Goal: Task Accomplishment & Management: Manage account settings

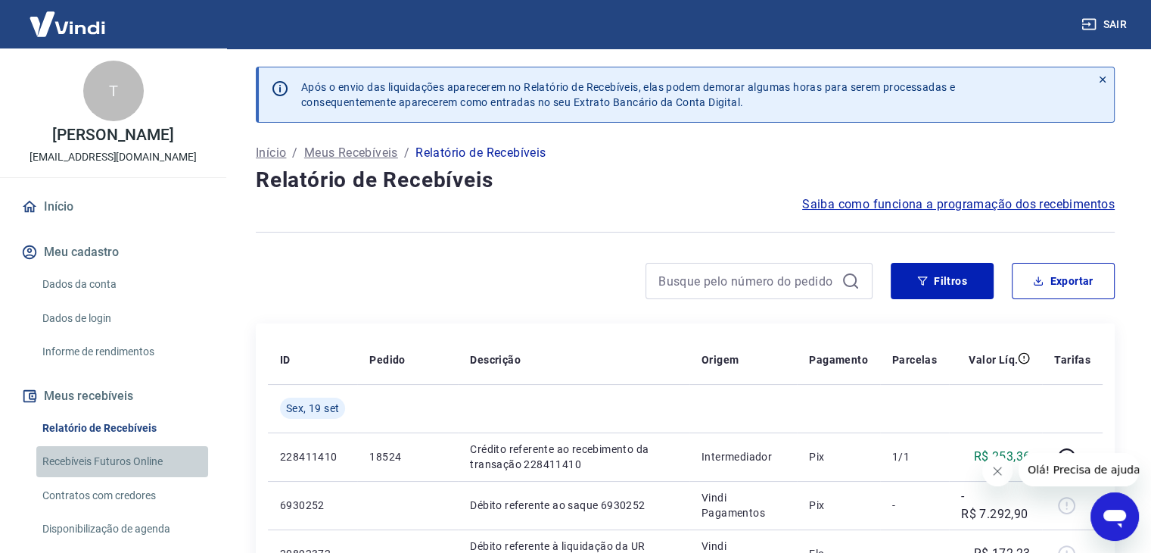
click at [129, 455] on link "Recebíveis Futuros Online" at bounding box center [122, 461] width 172 height 31
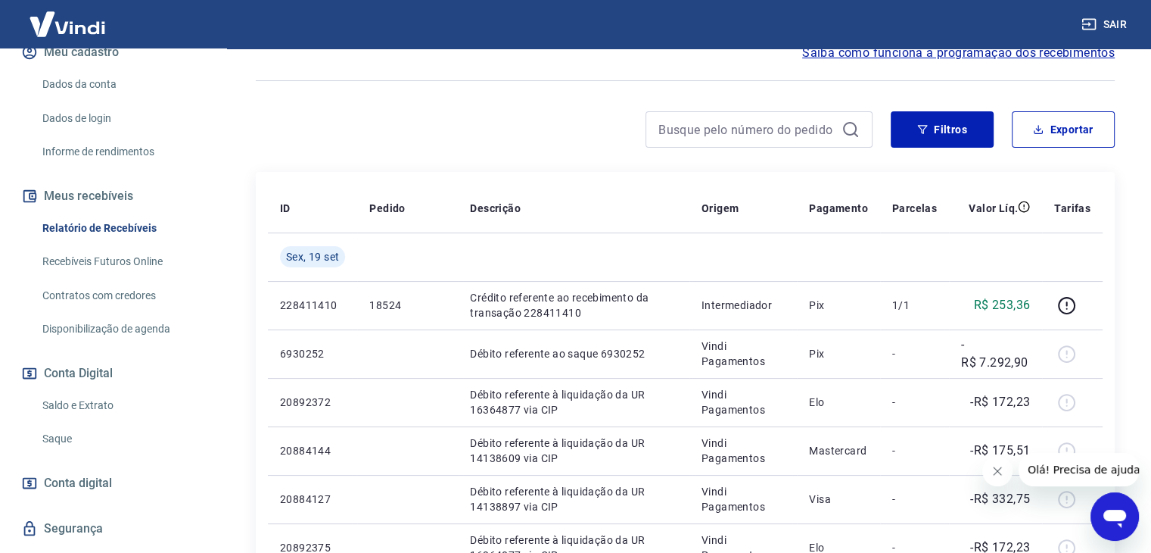
scroll to position [227, 0]
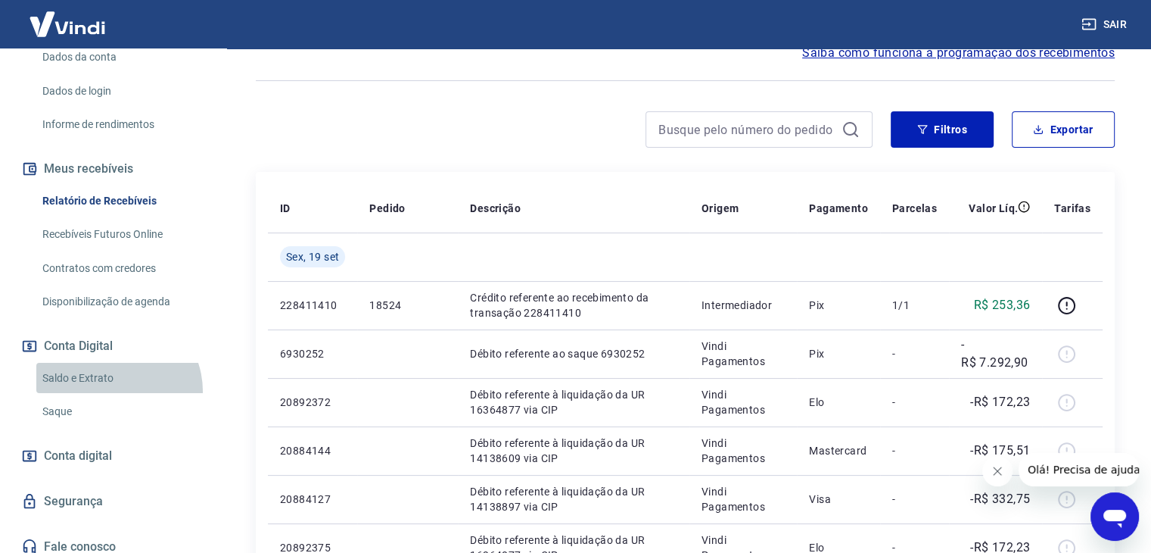
click at [112, 391] on link "Saldo e Extrato" at bounding box center [122, 378] width 172 height 31
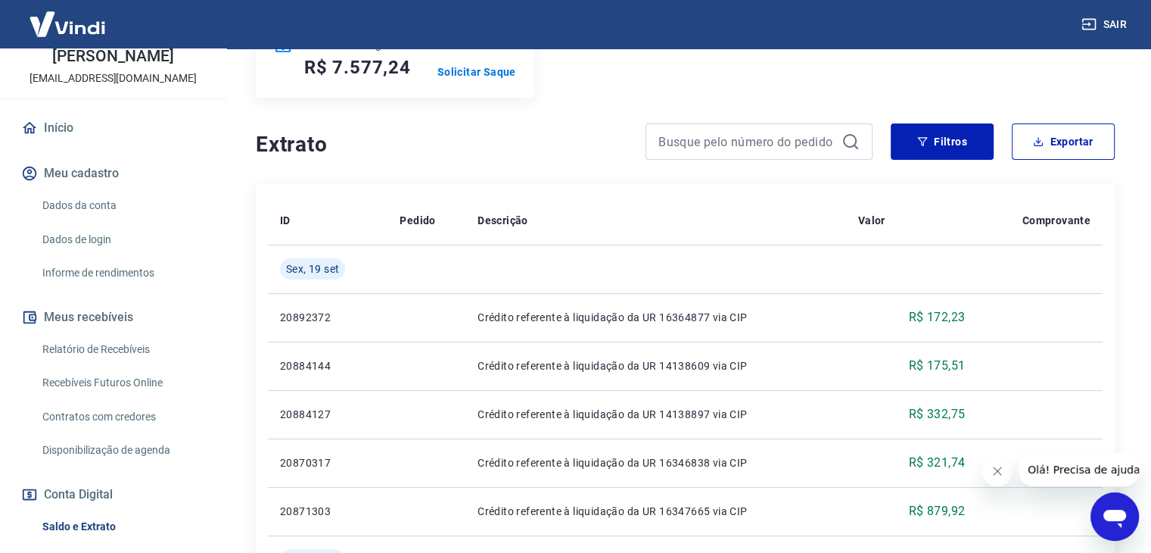
scroll to position [76, 0]
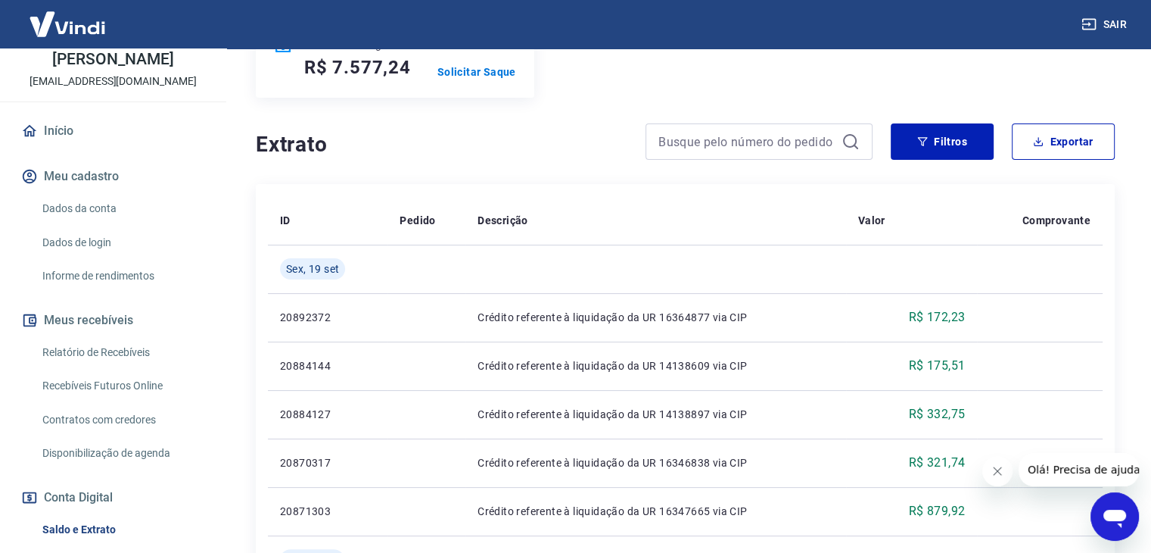
click at [118, 351] on link "Relatório de Recebíveis" at bounding box center [122, 352] width 172 height 31
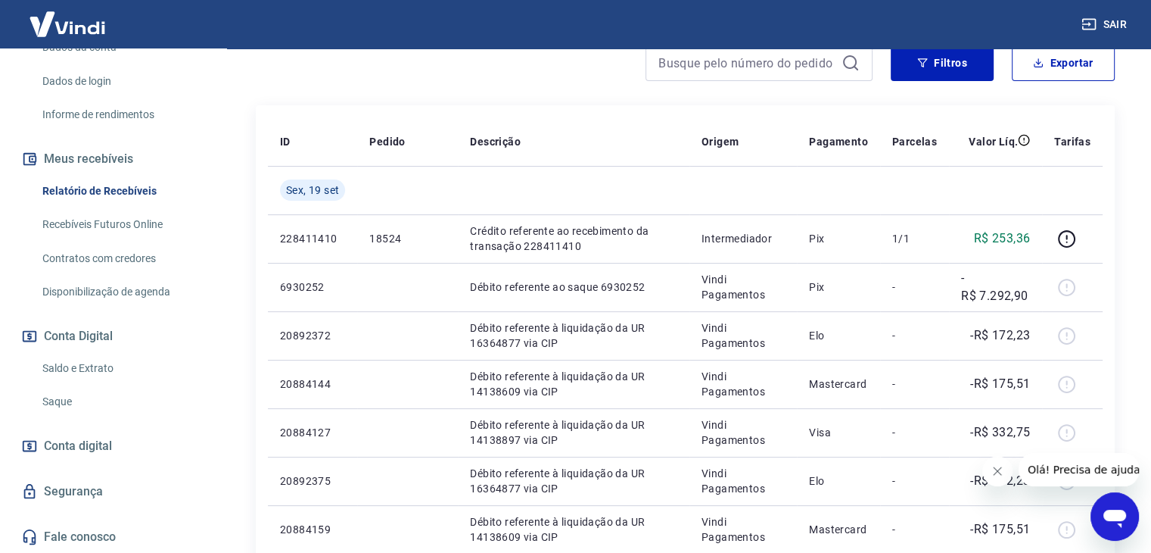
scroll to position [378, 0]
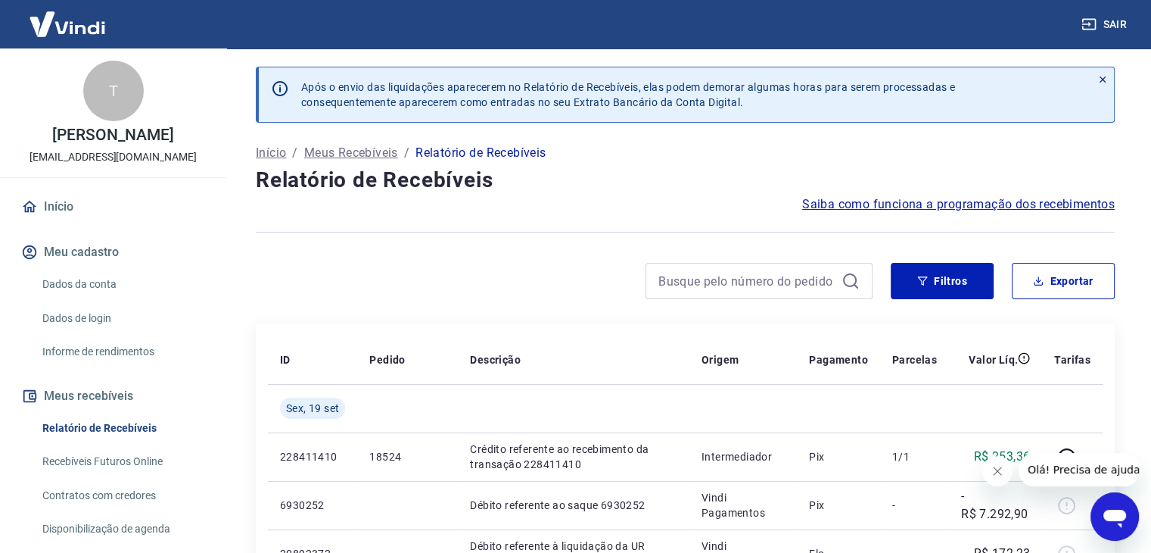
click at [110, 463] on link "Recebíveis Futuros Online" at bounding box center [122, 461] width 172 height 31
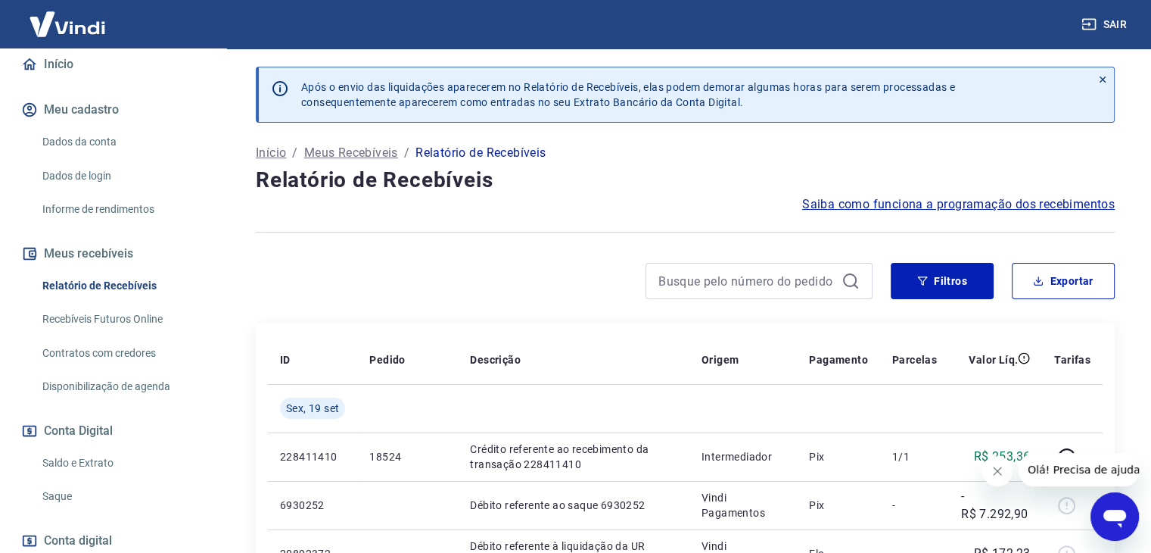
scroll to position [237, 0]
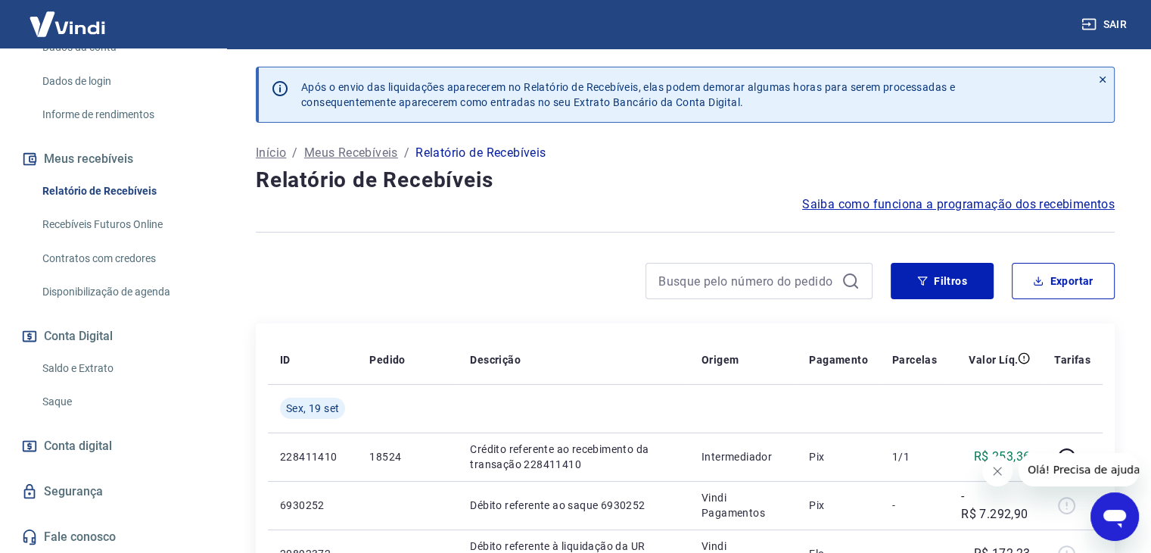
click at [67, 363] on link "Saldo e Extrato" at bounding box center [122, 368] width 172 height 31
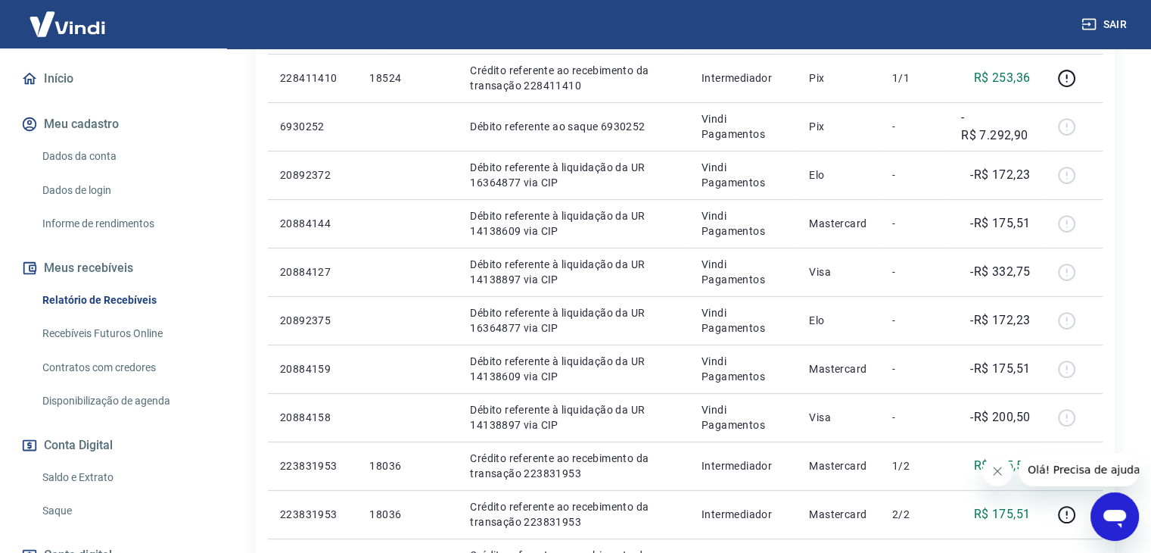
scroll to position [237, 0]
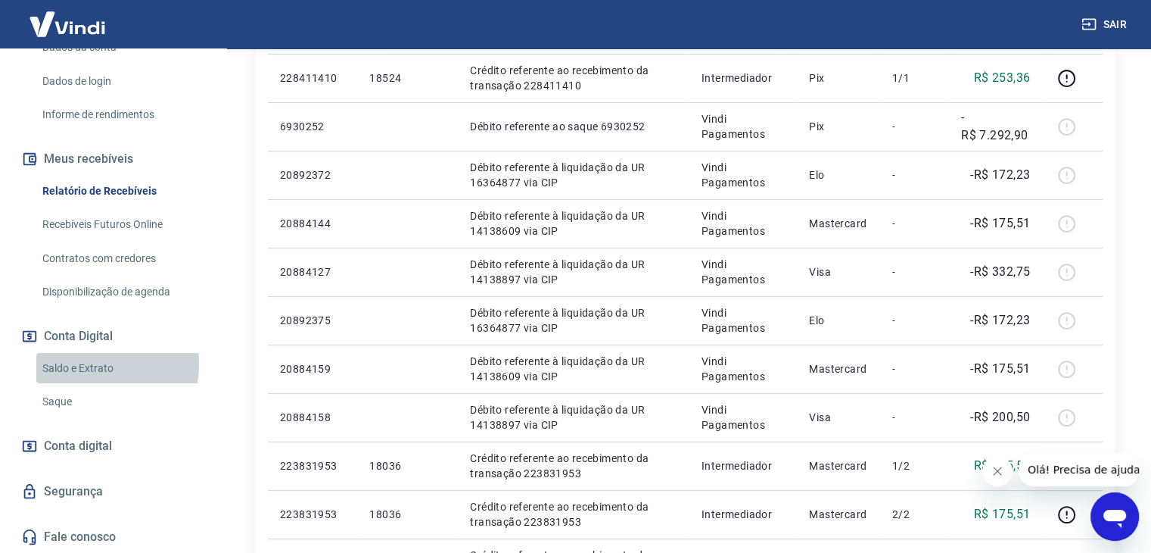
drag, startPoint x: 74, startPoint y: 363, endPoint x: 220, endPoint y: 360, distance: 145.3
click at [74, 363] on link "Saldo e Extrato" at bounding box center [122, 368] width 172 height 31
